Goal: Find contact information: Find contact information

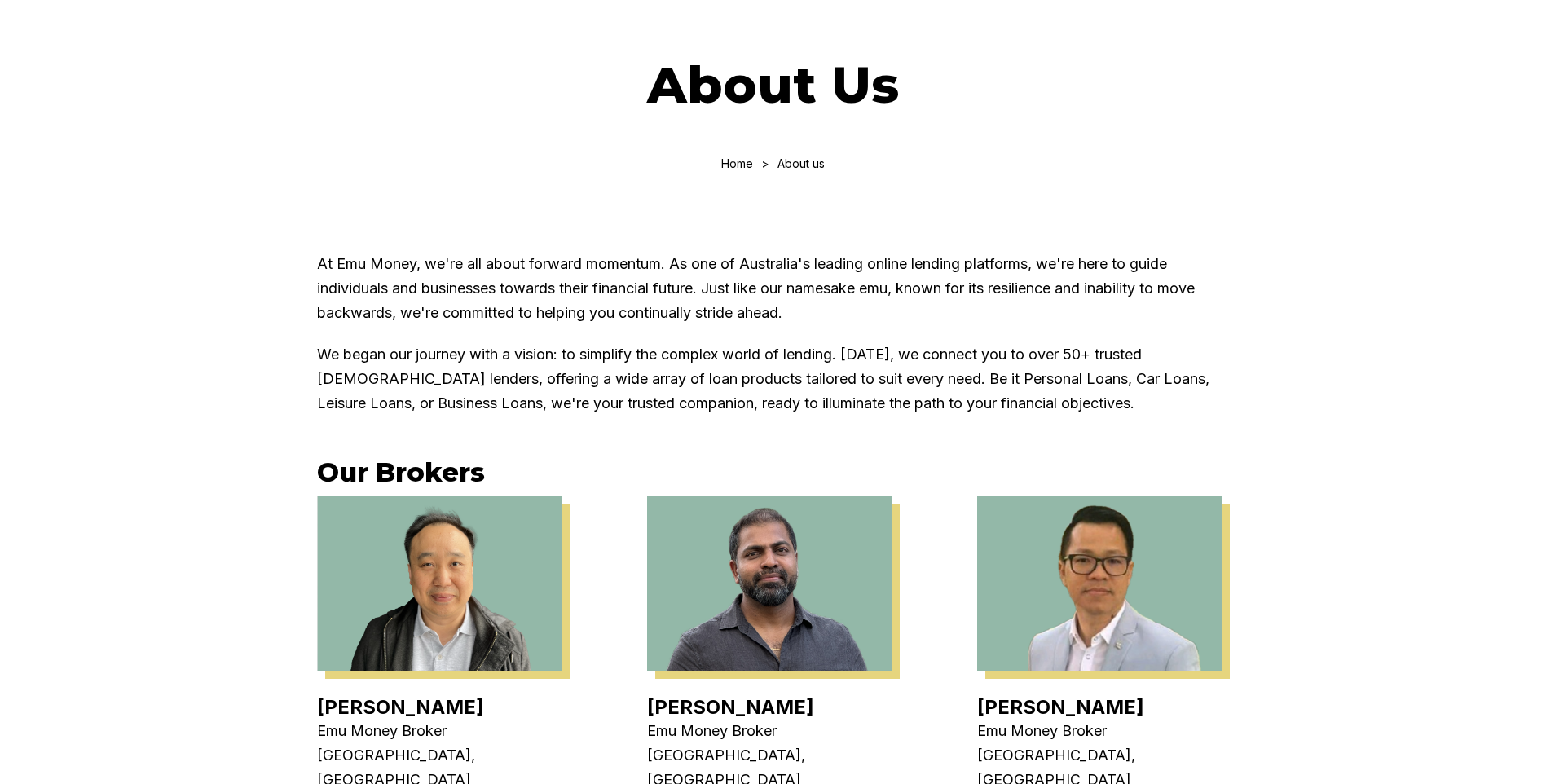
scroll to position [244, 0]
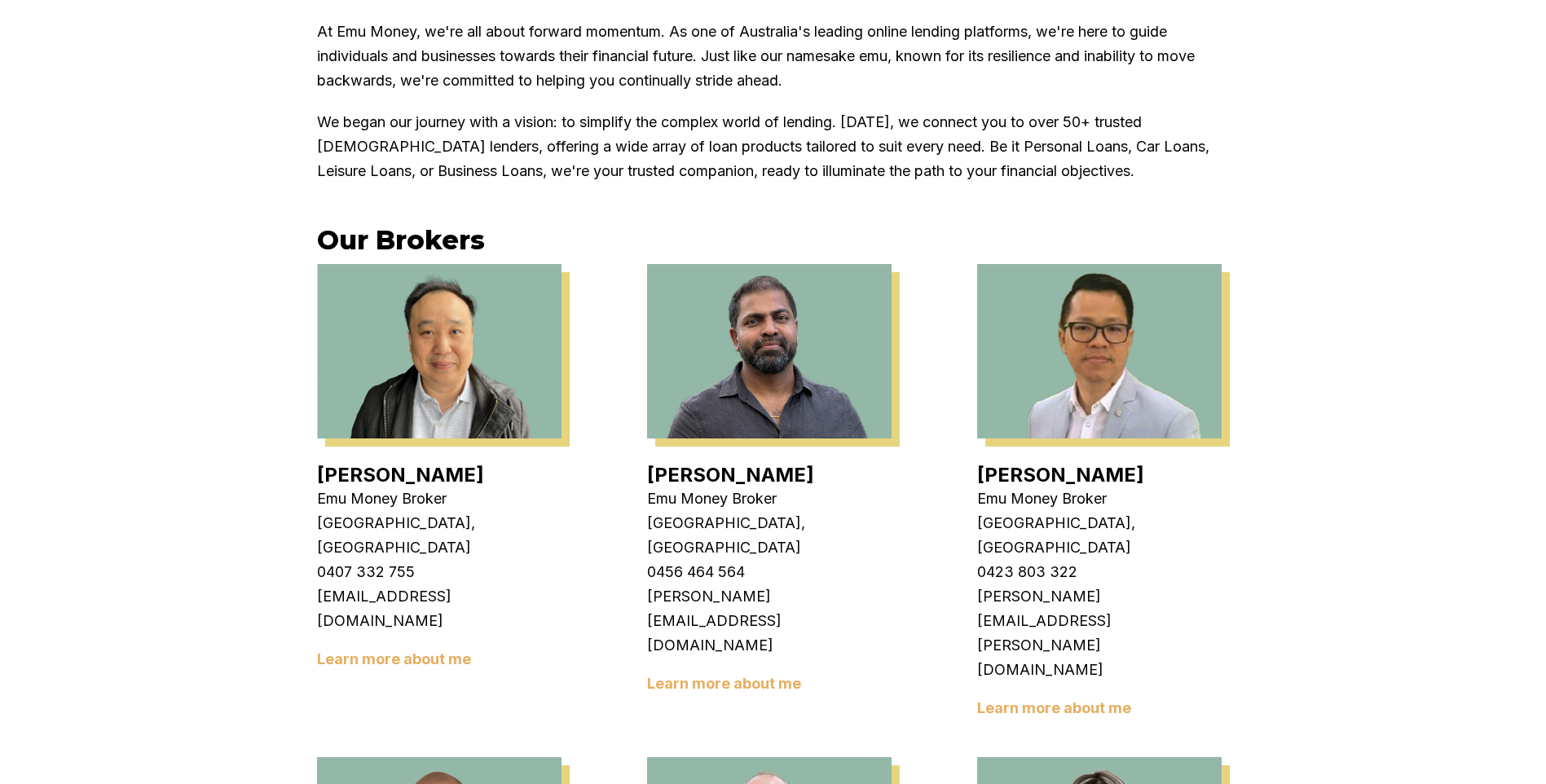
scroll to position [571, 0]
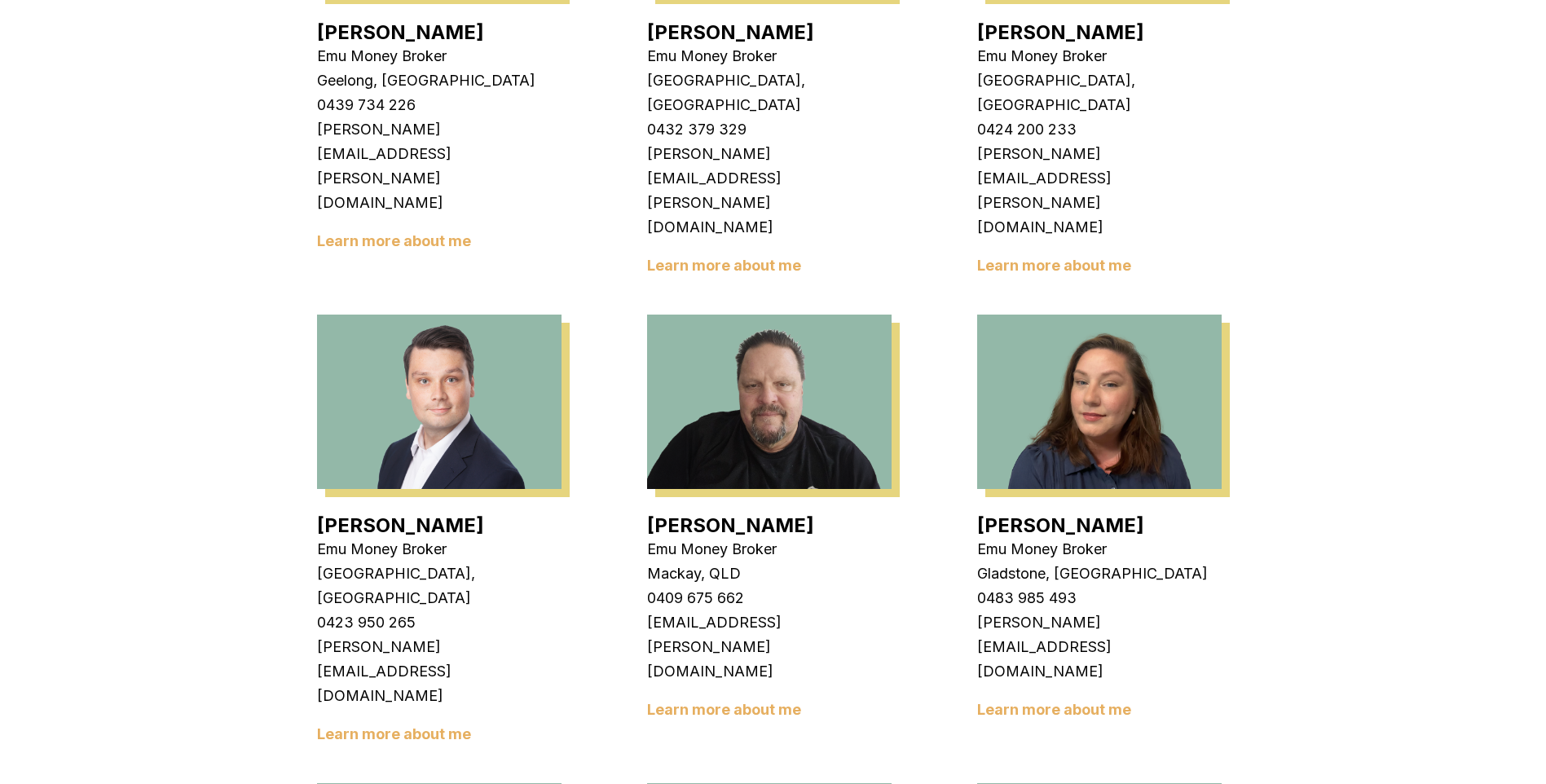
scroll to position [1385, 0]
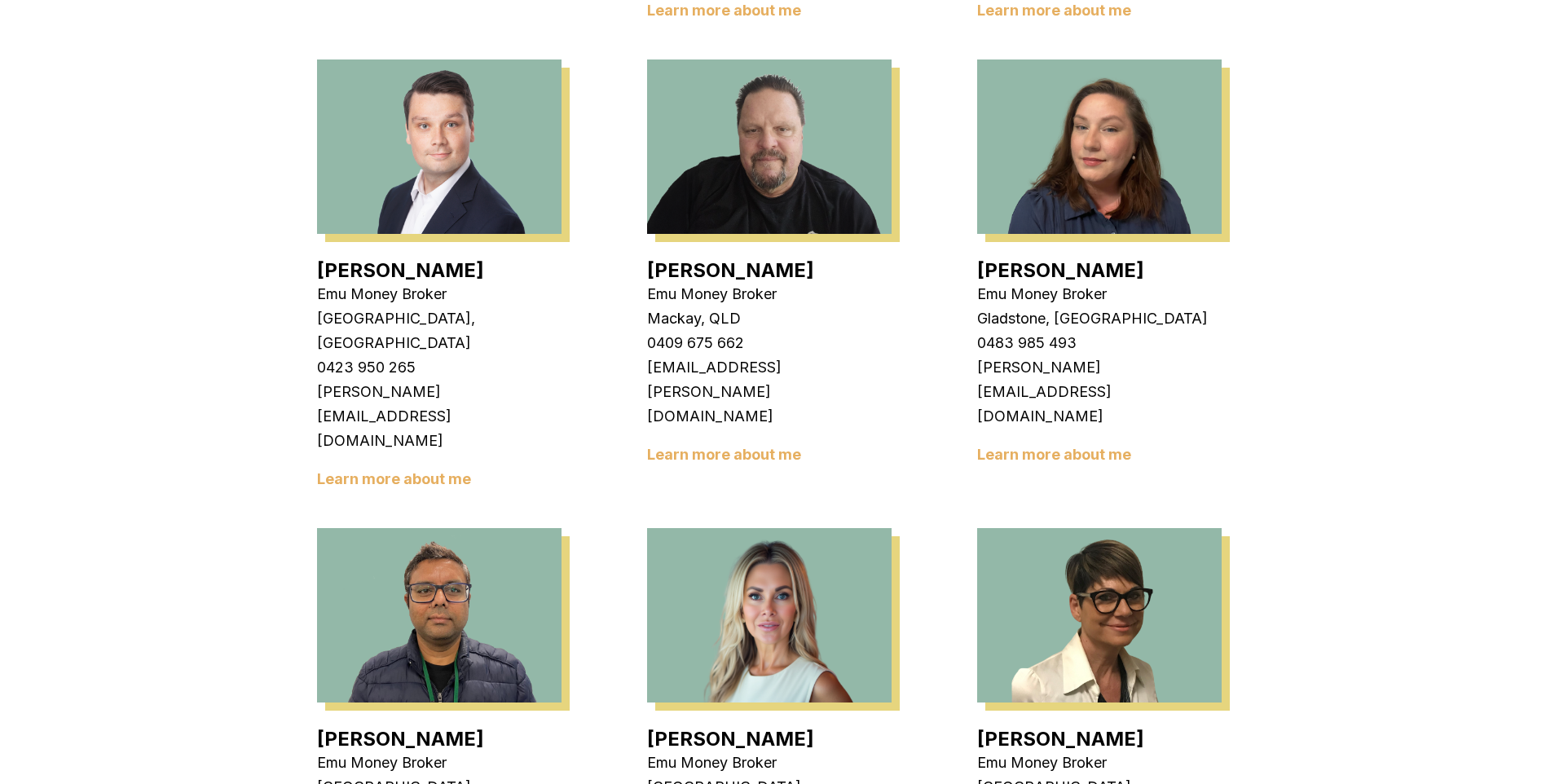
scroll to position [1711, 0]
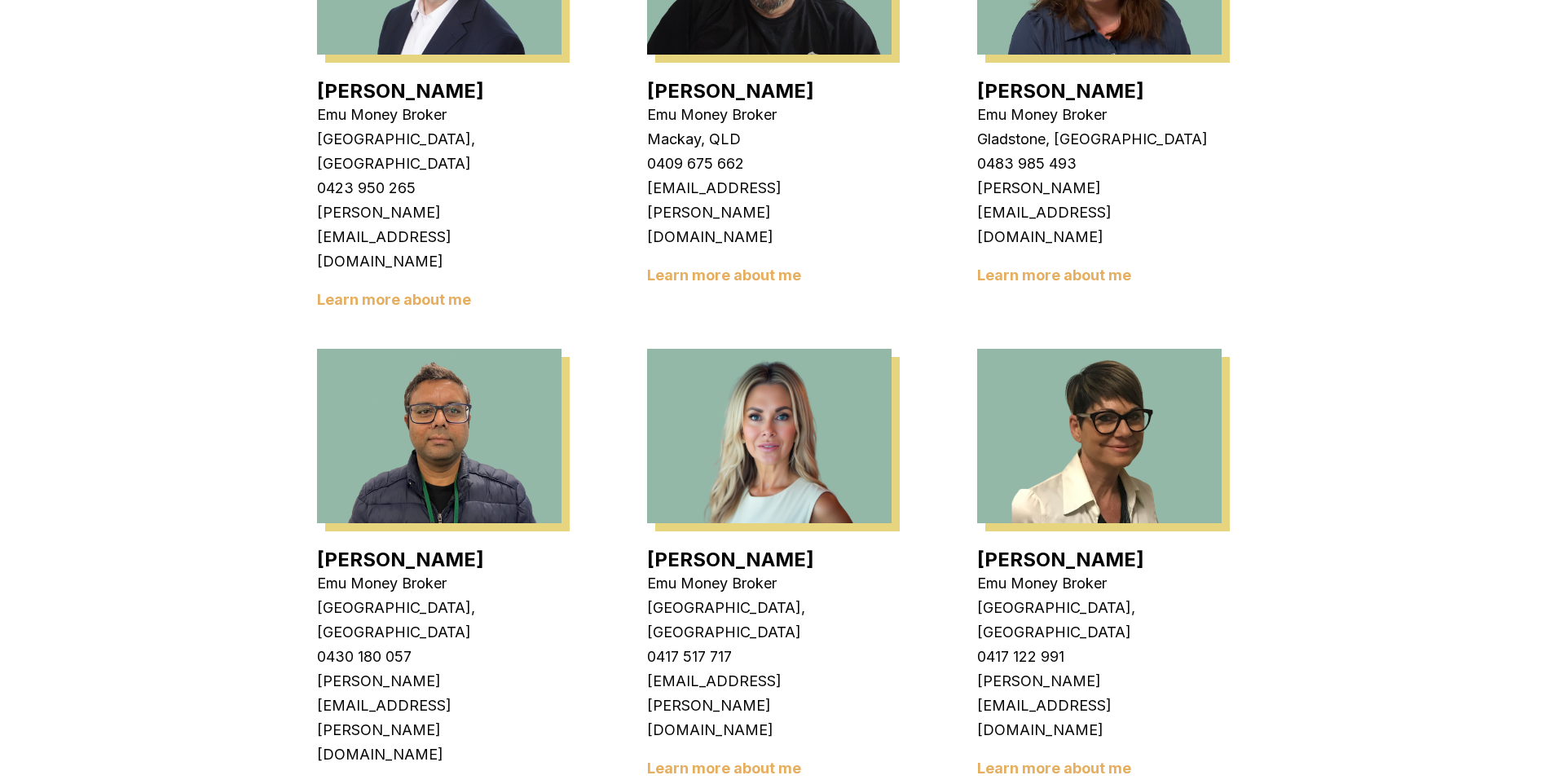
click at [1075, 759] on link "Learn more about me" at bounding box center [1054, 768] width 154 height 17
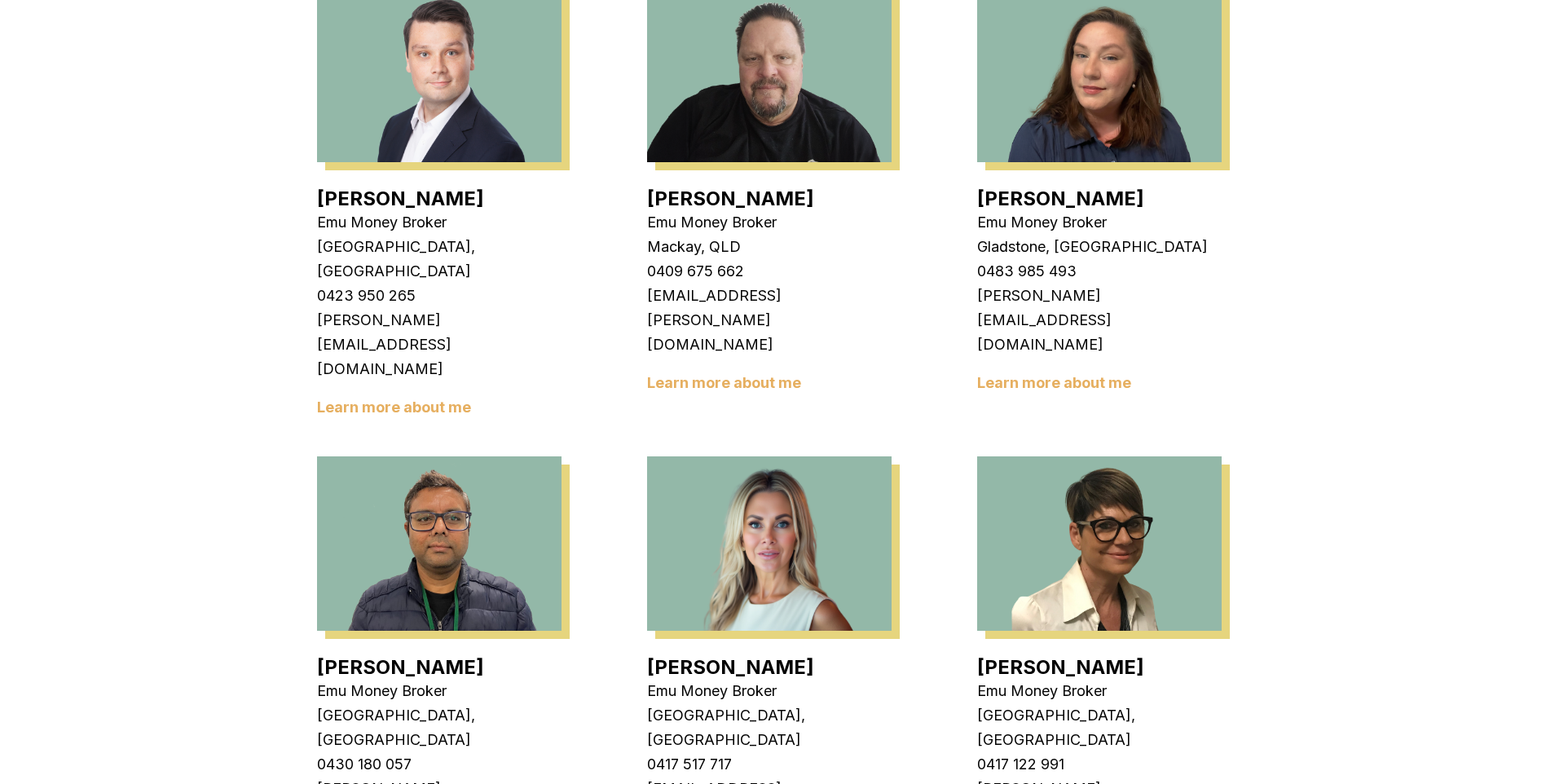
scroll to position [1792, 0]
